Goal: Task Accomplishment & Management: Complete application form

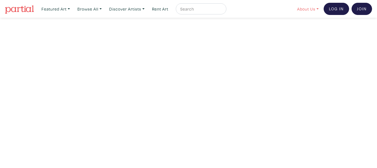
click at [304, 7] on link "About Us" at bounding box center [308, 8] width 27 height 11
click at [306, 31] on link "How It Works" at bounding box center [322, 31] width 45 height 5
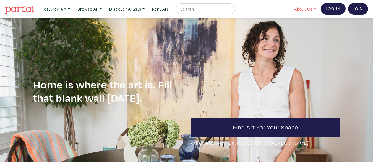
click at [308, 9] on link "About Us" at bounding box center [305, 8] width 27 height 11
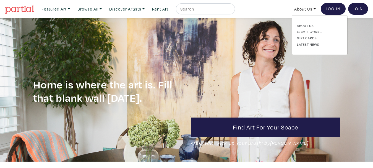
click at [307, 30] on link "How It Works" at bounding box center [319, 31] width 45 height 5
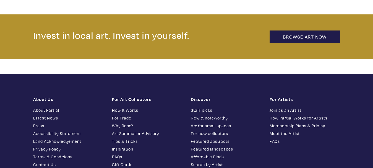
scroll to position [1217, 0]
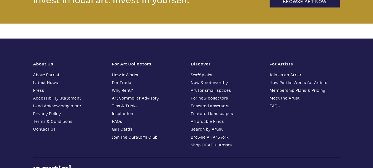
click at [276, 102] on link "FAQs" at bounding box center [305, 105] width 71 height 6
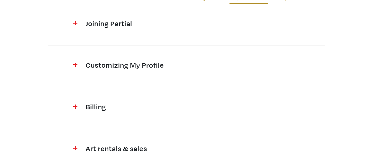
scroll to position [83, 0]
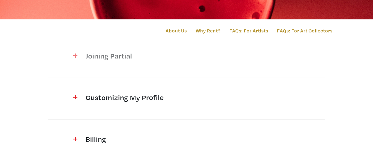
click at [111, 59] on h4 "Joining Partial" at bounding box center [187, 55] width 202 height 9
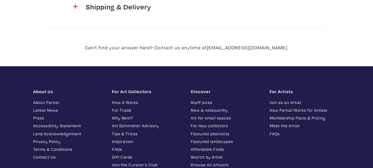
scroll to position [1023, 0]
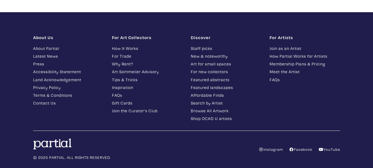
click at [284, 45] on link "Join as an Artist" at bounding box center [305, 48] width 71 height 6
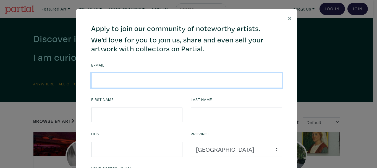
click at [126, 81] on input "email" at bounding box center [186, 80] width 191 height 15
type input "[EMAIL_ADDRESS][DOMAIN_NAME]"
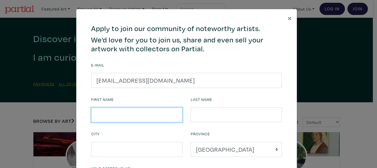
type input "[PERSON_NAME]"
type input "PARENTELA"
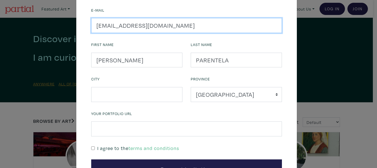
scroll to position [55, 0]
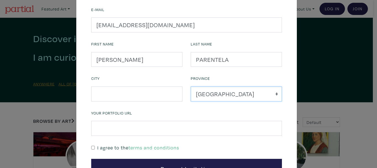
click at [217, 95] on select "[GEOGRAPHIC_DATA] [GEOGRAPHIC_DATA] [GEOGRAPHIC_DATA] [GEOGRAPHIC_DATA] [GEOGRA…" at bounding box center [236, 93] width 91 height 15
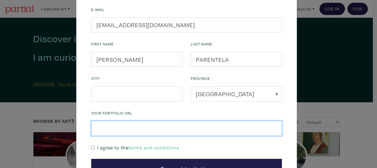
click at [126, 129] on input "text" at bounding box center [186, 128] width 191 height 15
type input "[URL][DOMAIN_NAME]"
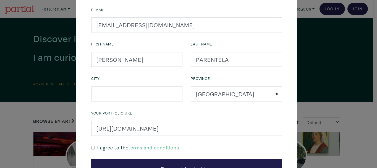
click at [91, 146] on input "checkbox" at bounding box center [93, 148] width 4 height 4
checkbox input "true"
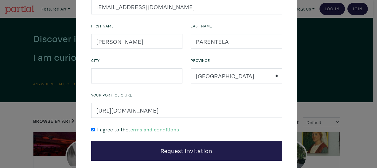
scroll to position [103, 0]
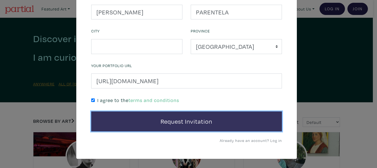
click at [183, 119] on button "Request Invitation" at bounding box center [186, 121] width 191 height 20
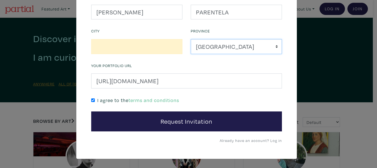
click at [252, 43] on select "[GEOGRAPHIC_DATA] [GEOGRAPHIC_DATA] [GEOGRAPHIC_DATA] [GEOGRAPHIC_DATA] [GEOGRA…" at bounding box center [236, 46] width 91 height 15
select select "[GEOGRAPHIC_DATA]"
click at [191, 39] on select "[GEOGRAPHIC_DATA] [GEOGRAPHIC_DATA] [GEOGRAPHIC_DATA] [GEOGRAPHIC_DATA] [GEOGRA…" at bounding box center [236, 46] width 91 height 15
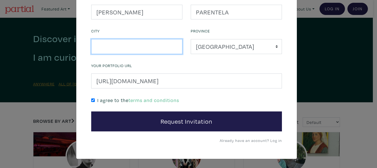
click at [115, 47] on input "text" at bounding box center [136, 46] width 91 height 15
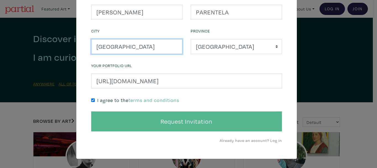
type input "[GEOGRAPHIC_DATA]"
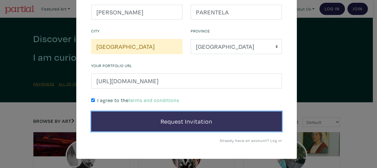
click at [175, 122] on button "Request Invitation" at bounding box center [186, 121] width 191 height 20
